Goal: Register for event/course

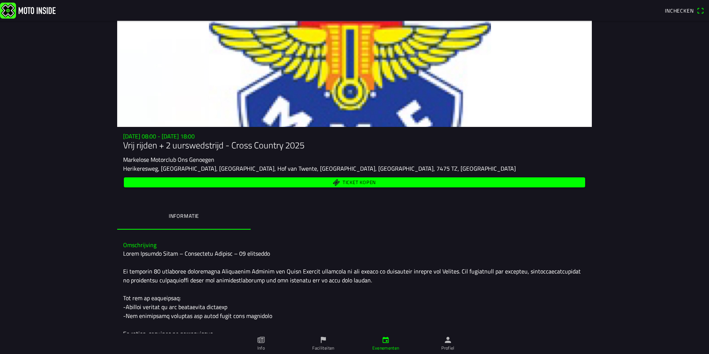
drag, startPoint x: 133, startPoint y: 148, endPoint x: 298, endPoint y: 161, distance: 164.7
click at [298, 161] on div "za 20 sep. - 08:00 - za 20 sep. - 18:00 Vrij rijden + 2 uurswedstrijd - Cross C…" at bounding box center [354, 161] width 474 height 56
drag, startPoint x: 298, startPoint y: 161, endPoint x: 290, endPoint y: 166, distance: 9.4
click at [0, 0] on slot "Herikeresweg, [GEOGRAPHIC_DATA], [GEOGRAPHIC_DATA], Hof van Twente, [GEOGRAPHIC…" at bounding box center [0, 0] width 0 height 0
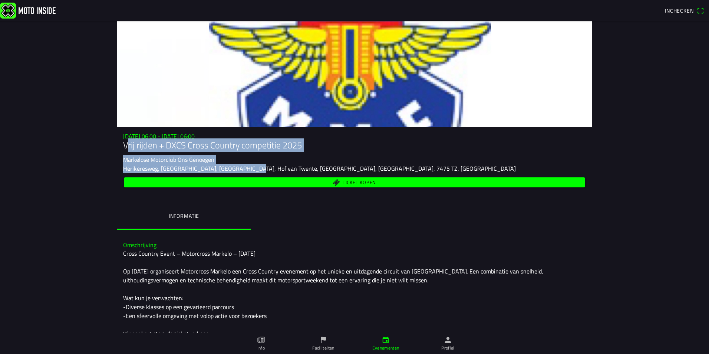
drag, startPoint x: 118, startPoint y: 145, endPoint x: 243, endPoint y: 164, distance: 126.3
click at [243, 164] on div "[DATE] 06:00 - [DATE] 06:00 Vrij rijden + DXCS Cross Country competitie 2025 Ma…" at bounding box center [354, 161] width 474 height 56
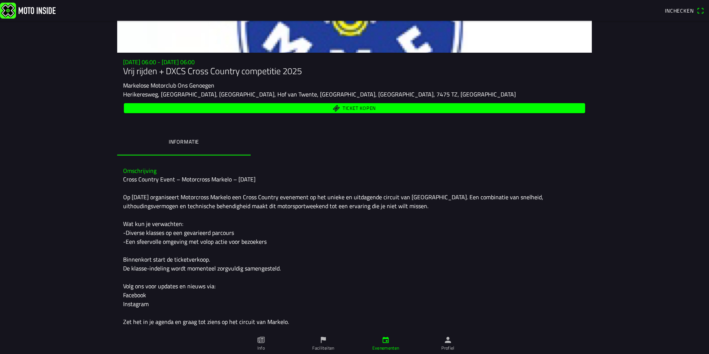
click at [234, 167] on div "Omschrijving Cross Country Event – Motorcross Markelo – [DATE] Op [DATE] organi…" at bounding box center [354, 246] width 474 height 170
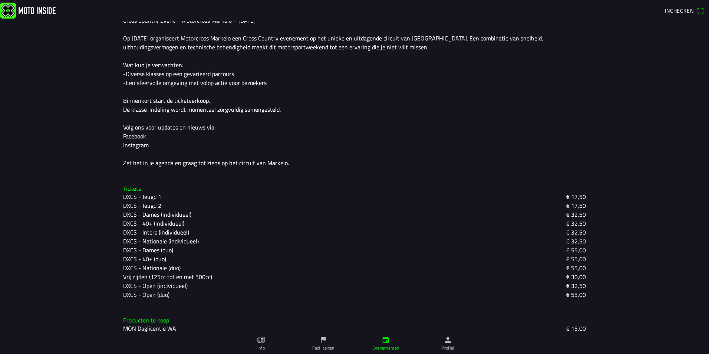
scroll to position [238, 0]
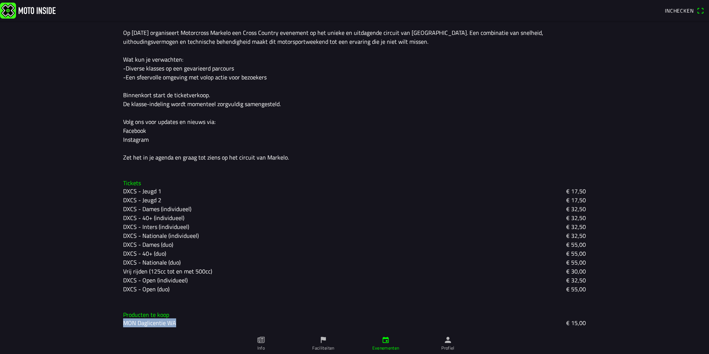
drag, startPoint x: 138, startPoint y: 322, endPoint x: 173, endPoint y: 327, distance: 35.5
click at [173, 327] on div "Producten te koop MON Daglicentie WA € 15,00" at bounding box center [354, 319] width 474 height 28
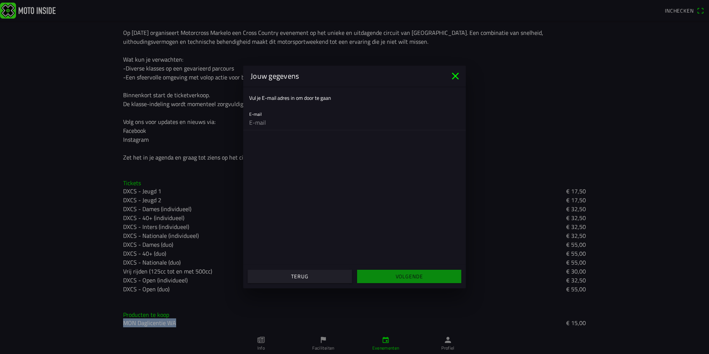
click at [0, 0] on slot "Terug" at bounding box center [0, 0] width 0 height 0
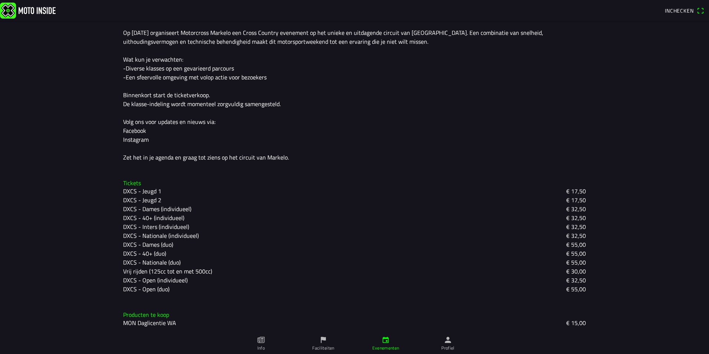
click at [270, 273] on div "Vrij rijden (125cc tot en met 500cc) € 30,00" at bounding box center [354, 270] width 463 height 9
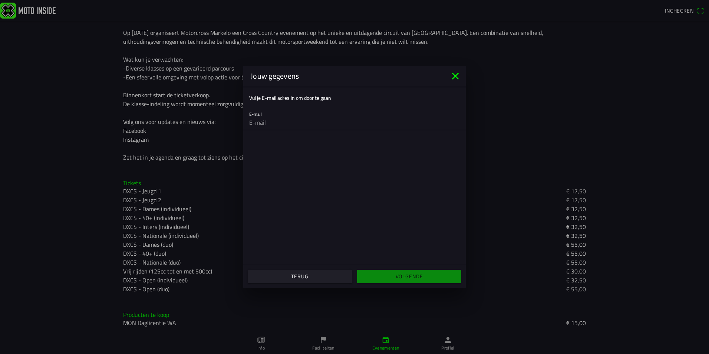
click at [0, 0] on slot "Terug" at bounding box center [0, 0] width 0 height 0
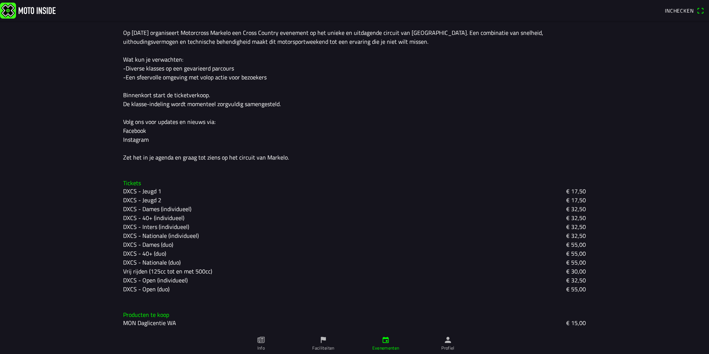
click at [0, 0] on slot "Vrij rijden (125cc tot en met 500cc)" at bounding box center [0, 0] width 0 height 0
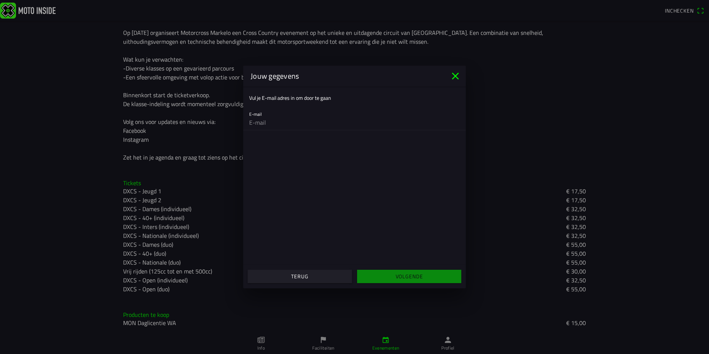
click at [0, 0] on slot "Terug" at bounding box center [0, 0] width 0 height 0
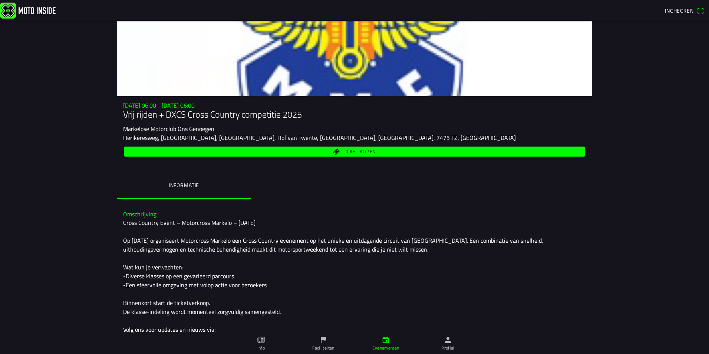
scroll to position [0, 0]
